Goal: Transaction & Acquisition: Purchase product/service

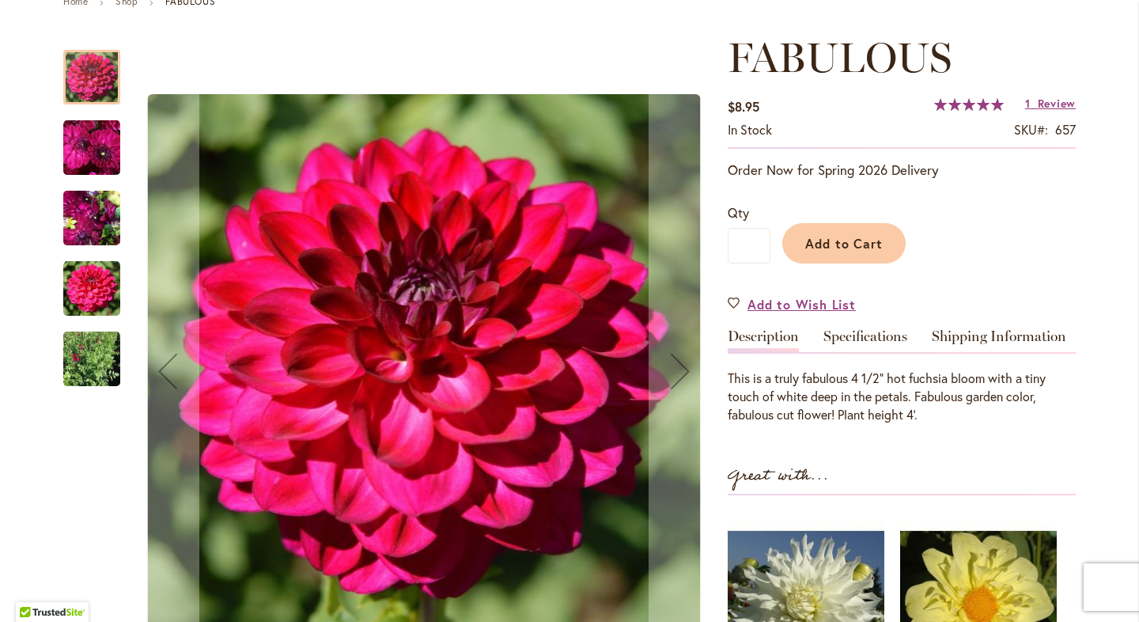
scroll to position [222, 0]
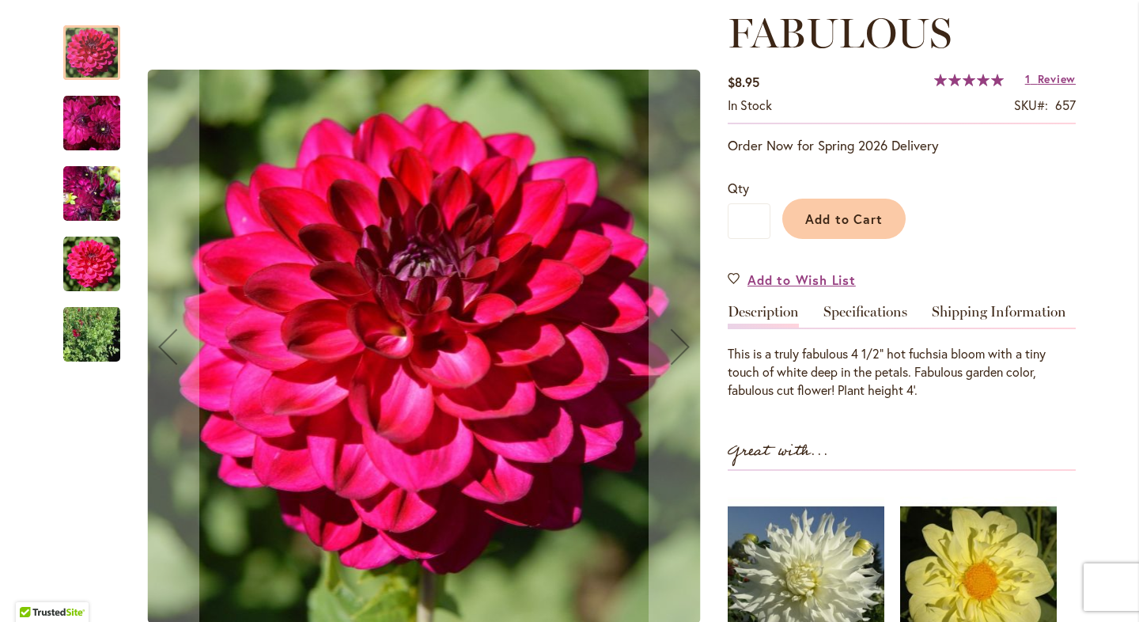
click at [70, 113] on img "FABULOUS" at bounding box center [91, 122] width 57 height 59
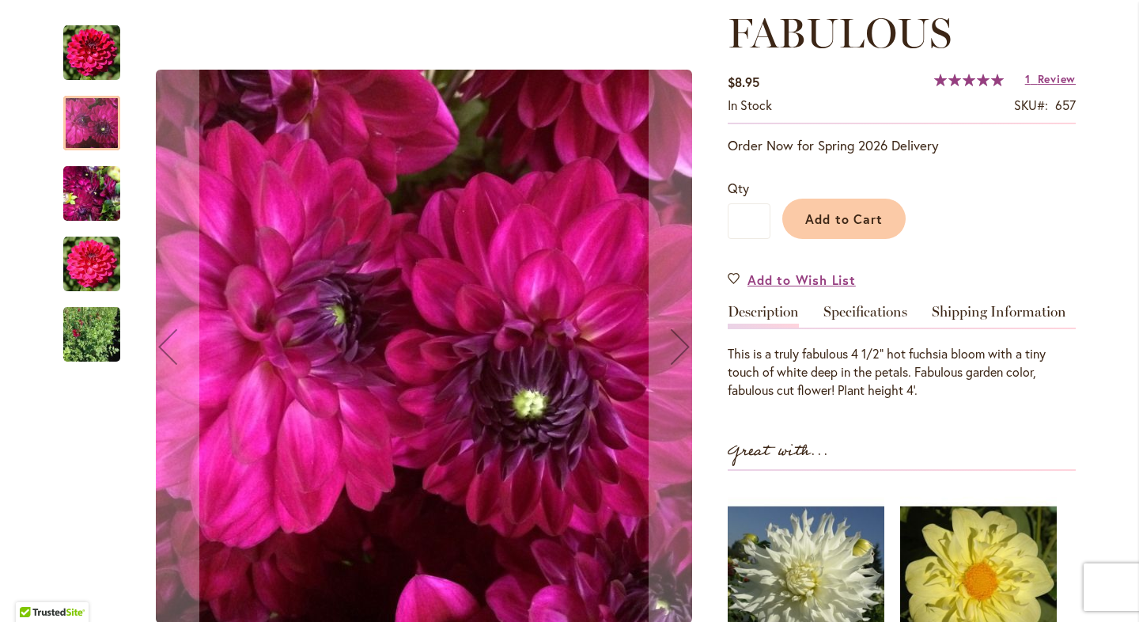
click at [97, 192] on img "FABULOUS" at bounding box center [91, 194] width 57 height 76
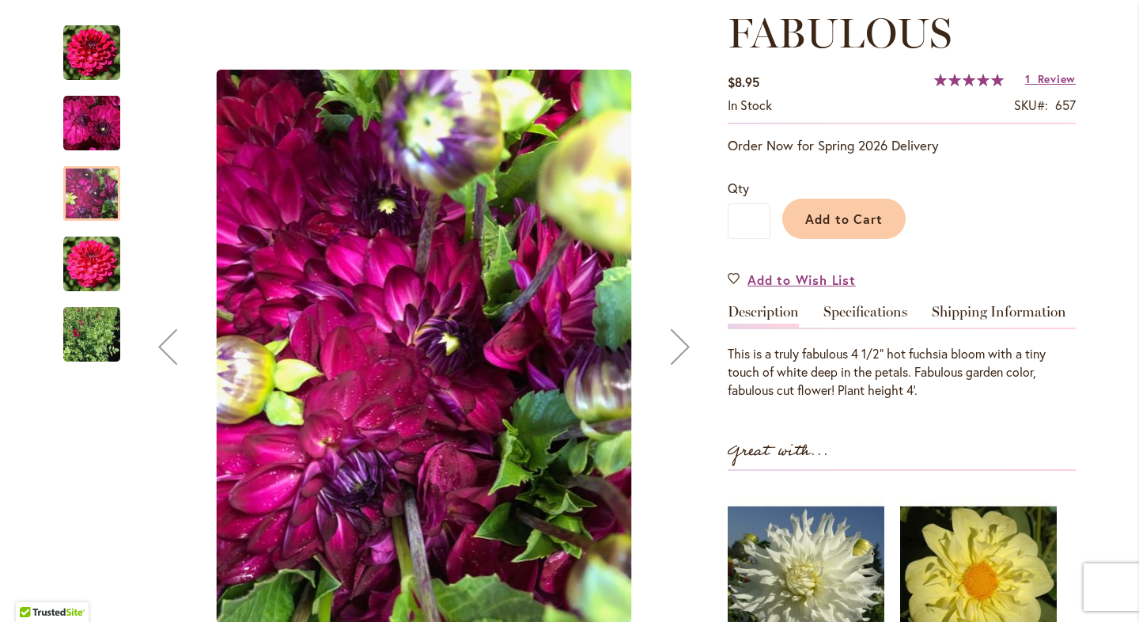
click at [95, 257] on img "FABULOUS" at bounding box center [91, 264] width 57 height 57
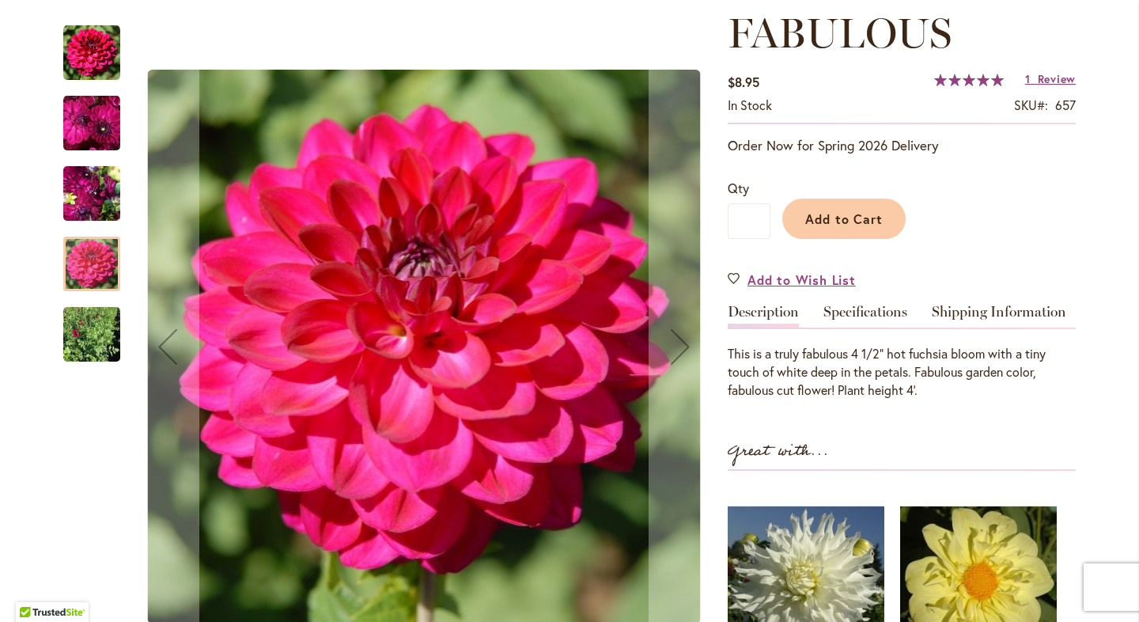
click at [95, 338] on img "FABULOUS" at bounding box center [91, 334] width 57 height 76
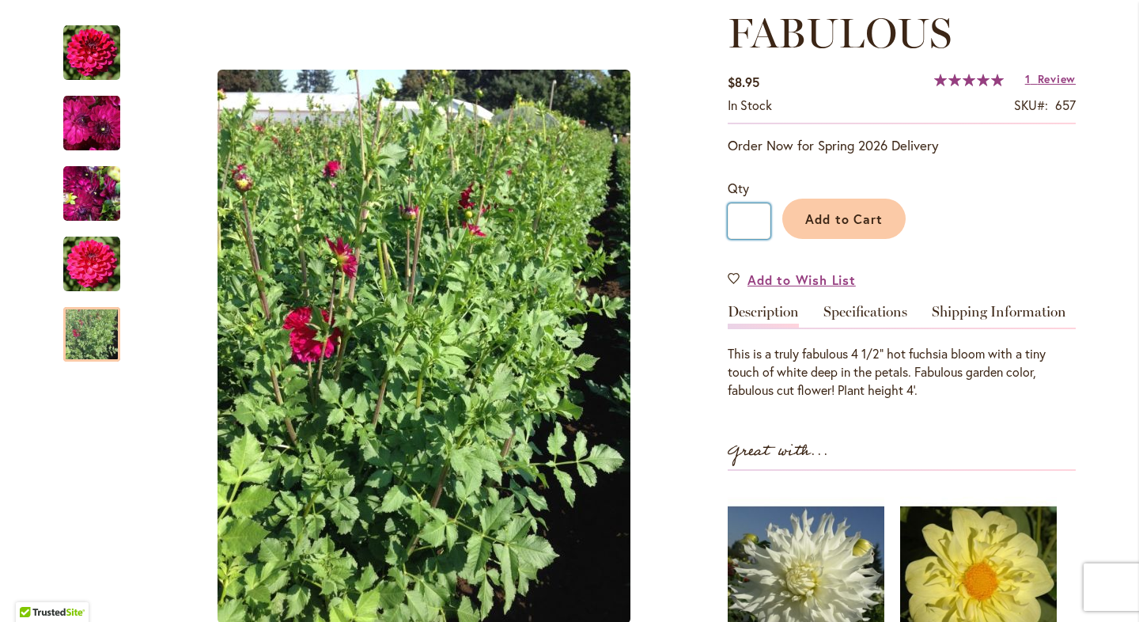
click at [757, 220] on input "*" at bounding box center [749, 221] width 43 height 36
type input "*"
click at [822, 225] on span "Add to Cart" at bounding box center [845, 218] width 78 height 17
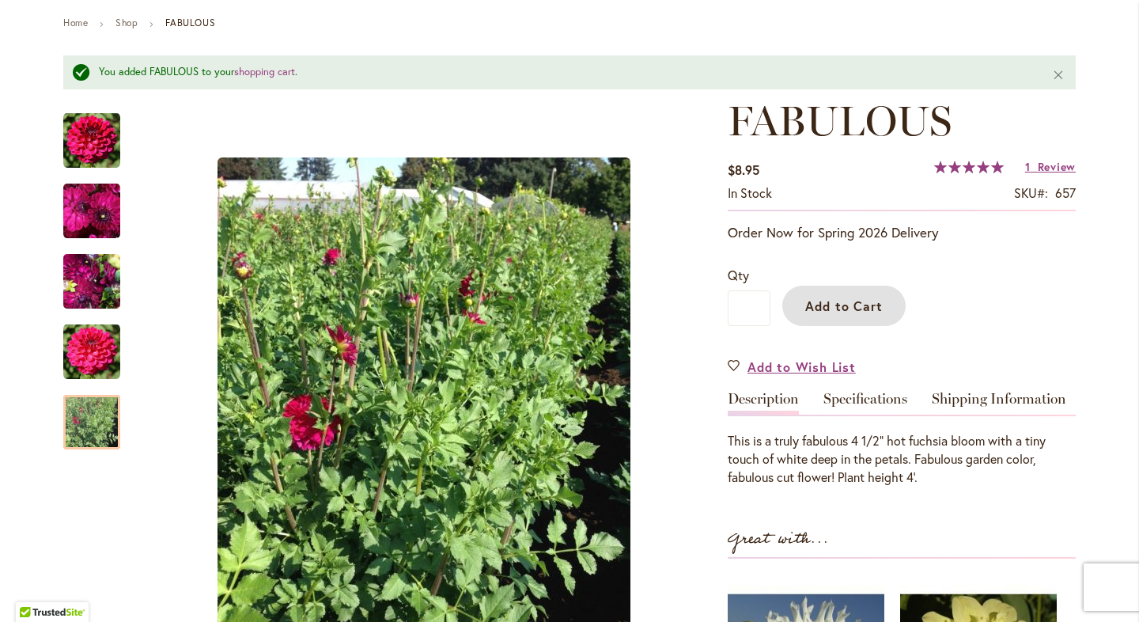
scroll to position [0, 0]
